Goal: Information Seeking & Learning: Learn about a topic

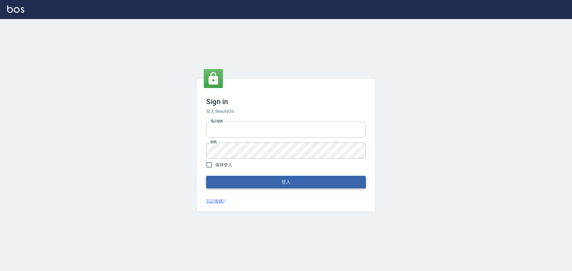
type input "0976570099"
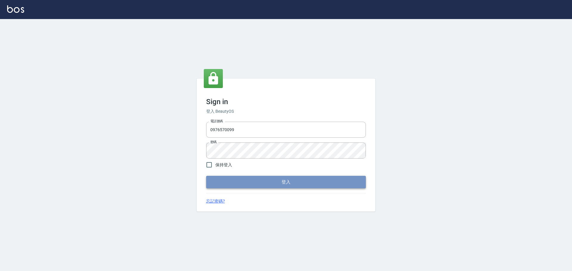
click at [242, 184] on button "登入" at bounding box center [286, 182] width 160 height 13
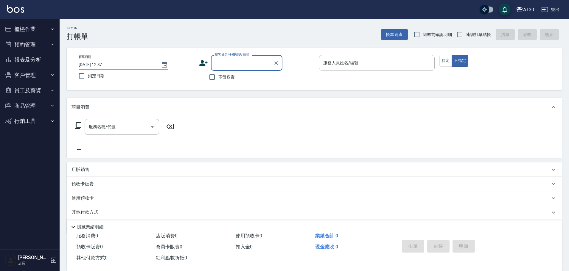
click at [38, 29] on button "櫃檯作業" at bounding box center [29, 28] width 55 height 15
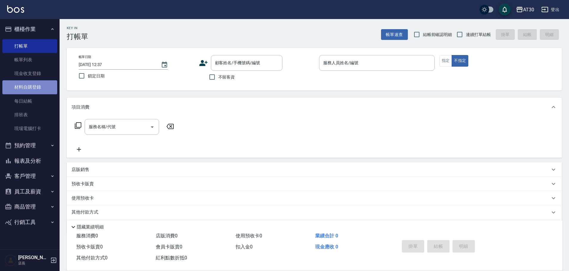
click at [41, 87] on link "材料自購登錄" at bounding box center [29, 87] width 55 height 14
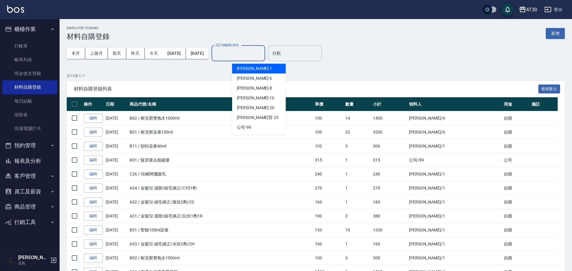
click at [257, 57] on input "設計師編號/姓名" at bounding box center [238, 53] width 48 height 10
click at [253, 68] on span "[PERSON_NAME]1" at bounding box center [254, 69] width 35 height 6
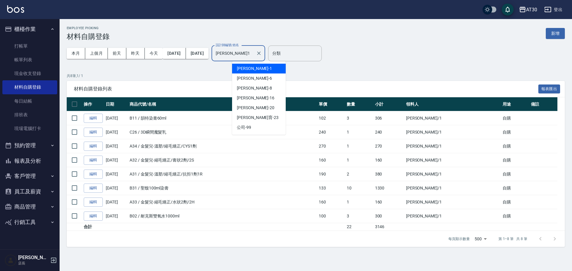
click at [254, 52] on input "[PERSON_NAME]1" at bounding box center [233, 53] width 39 height 10
click at [256, 77] on div "[PERSON_NAME]-6" at bounding box center [259, 79] width 54 height 10
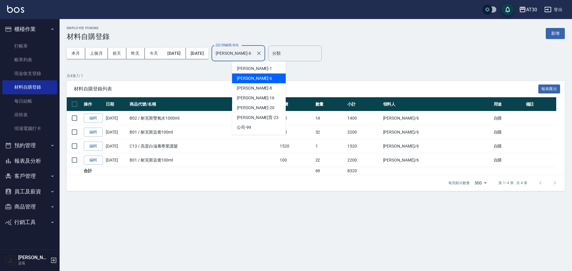
click at [254, 55] on input "[PERSON_NAME]-6" at bounding box center [233, 53] width 39 height 10
click at [258, 88] on div "[PERSON_NAME] -8" at bounding box center [259, 88] width 54 height 10
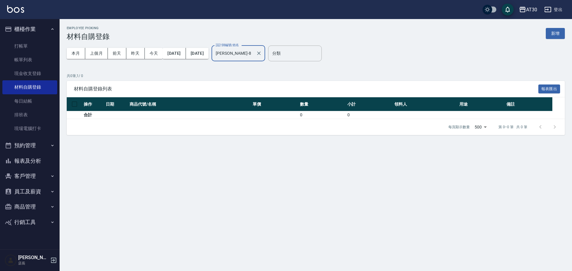
click at [254, 55] on input "[PERSON_NAME]-8" at bounding box center [233, 53] width 39 height 10
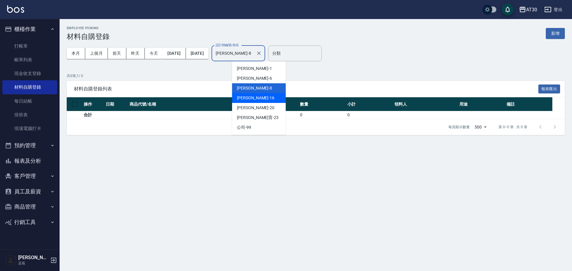
click at [256, 96] on div "[PERSON_NAME]-16" at bounding box center [259, 98] width 54 height 10
click at [254, 55] on input "[PERSON_NAME]-16" at bounding box center [233, 53] width 39 height 10
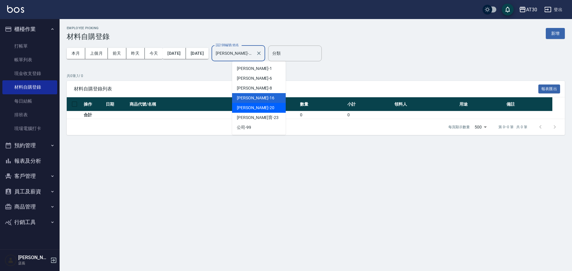
click at [256, 108] on div "[PERSON_NAME]-20" at bounding box center [259, 108] width 54 height 10
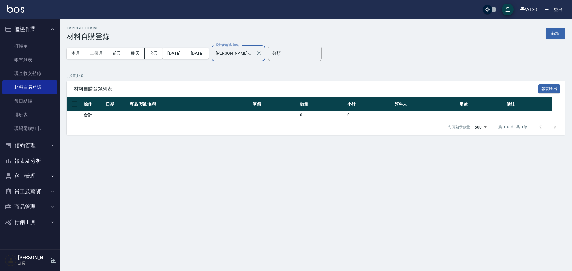
click at [254, 55] on input "[PERSON_NAME]-20" at bounding box center [233, 53] width 39 height 10
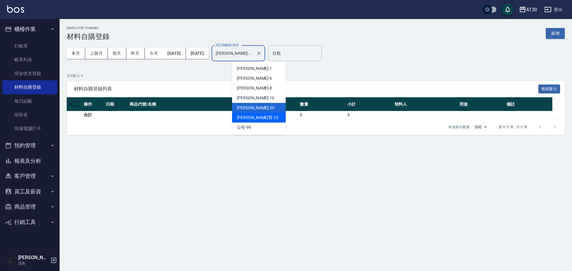
click at [262, 117] on div "[PERSON_NAME]育 -23" at bounding box center [259, 118] width 54 height 10
type input "[PERSON_NAME]育-23"
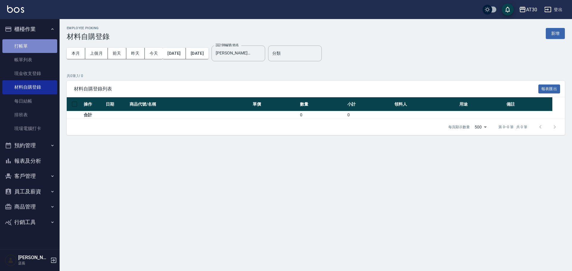
click at [27, 44] on link "打帳單" at bounding box center [29, 46] width 55 height 14
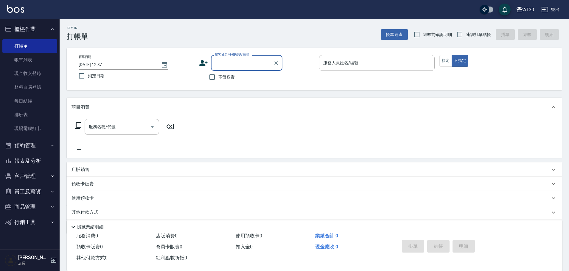
click at [37, 158] on button "報表及分析" at bounding box center [29, 160] width 55 height 15
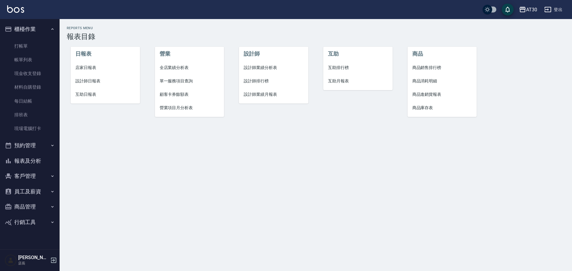
click at [256, 80] on span "設計師排行榜" at bounding box center [274, 81] width 60 height 6
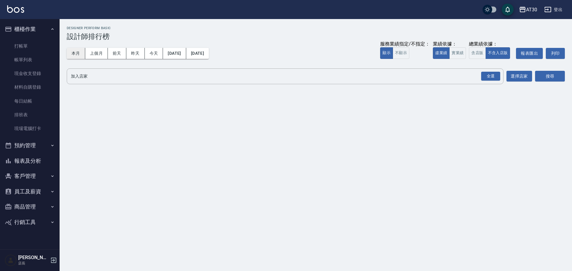
click at [74, 54] on button "本月" at bounding box center [76, 53] width 18 height 11
click at [79, 54] on button "本月" at bounding box center [76, 53] width 18 height 11
click at [495, 77] on div "全選" at bounding box center [490, 76] width 19 height 9
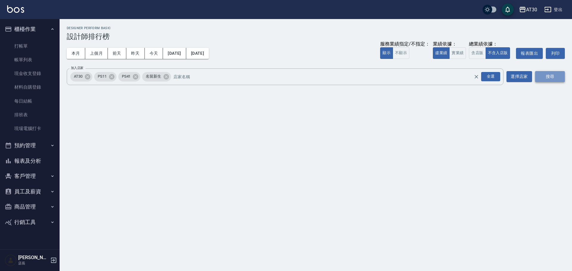
click at [550, 74] on button "搜尋" at bounding box center [550, 76] width 30 height 11
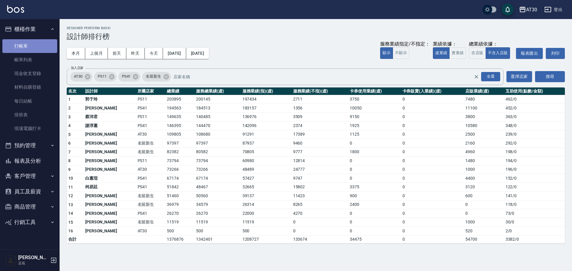
click at [25, 46] on link "打帳單" at bounding box center [29, 46] width 55 height 14
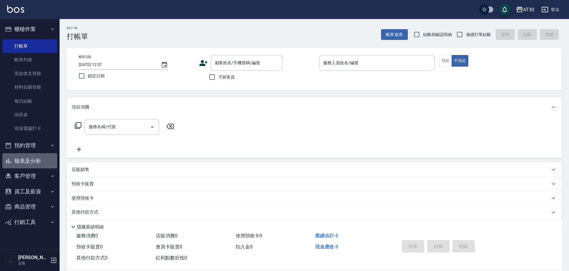
click at [43, 162] on button "報表及分析" at bounding box center [29, 160] width 55 height 15
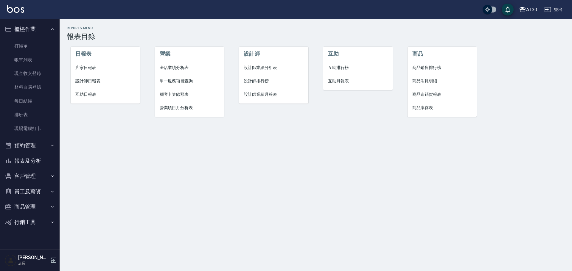
drag, startPoint x: 90, startPoint y: 81, endPoint x: 294, endPoint y: 140, distance: 212.4
click at [293, 140] on div "Reports Menu 報表目錄 日報表 店家日報表 設計師日報表 互助日報表 營業 全店業績分析表 單一服務項目查詢 顧客卡券餘額表 營業項目月分析表 設…" at bounding box center [286, 135] width 572 height 271
click at [262, 75] on li "設計師排行榜" at bounding box center [273, 80] width 69 height 13
